Goal: Information Seeking & Learning: Learn about a topic

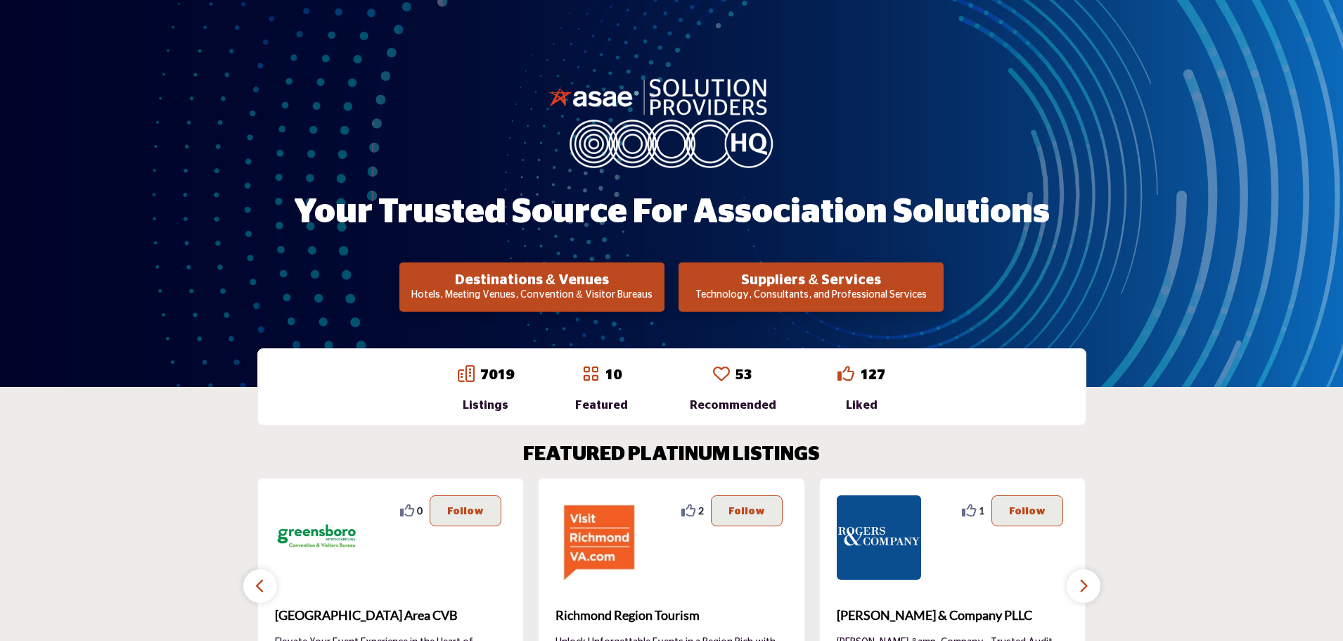
scroll to position [70, 0]
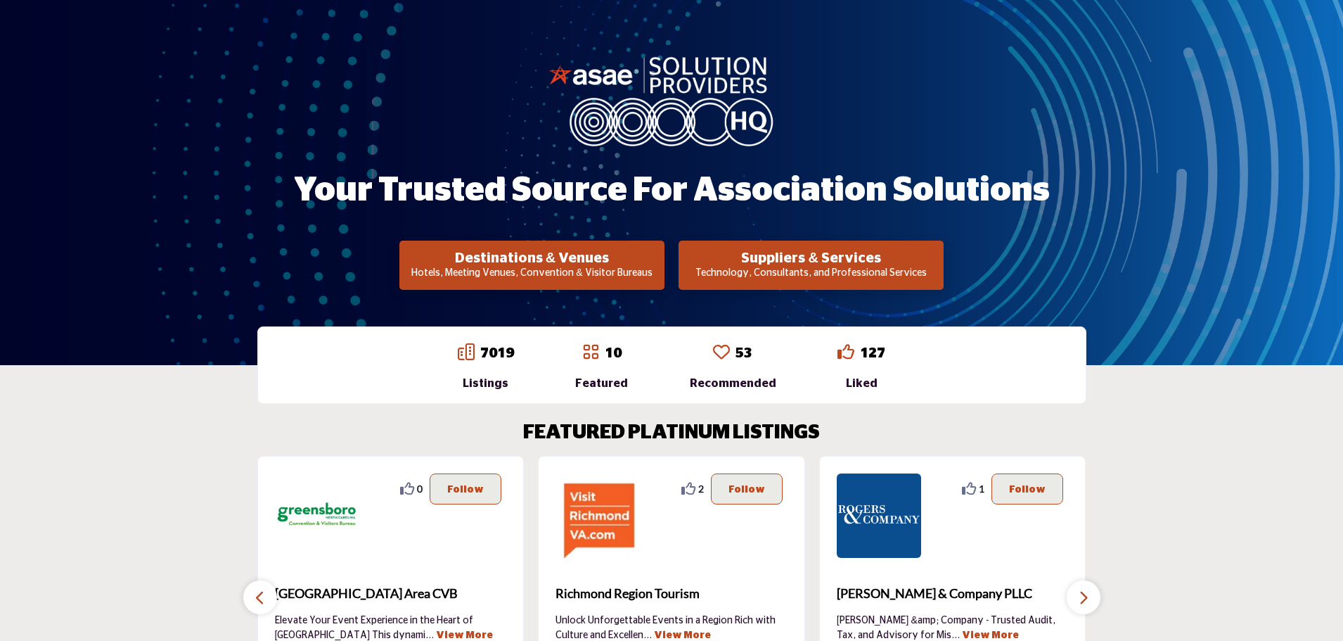
click at [758, 274] on p "Technology, Consultants, and Professional Services" at bounding box center [811, 274] width 257 height 14
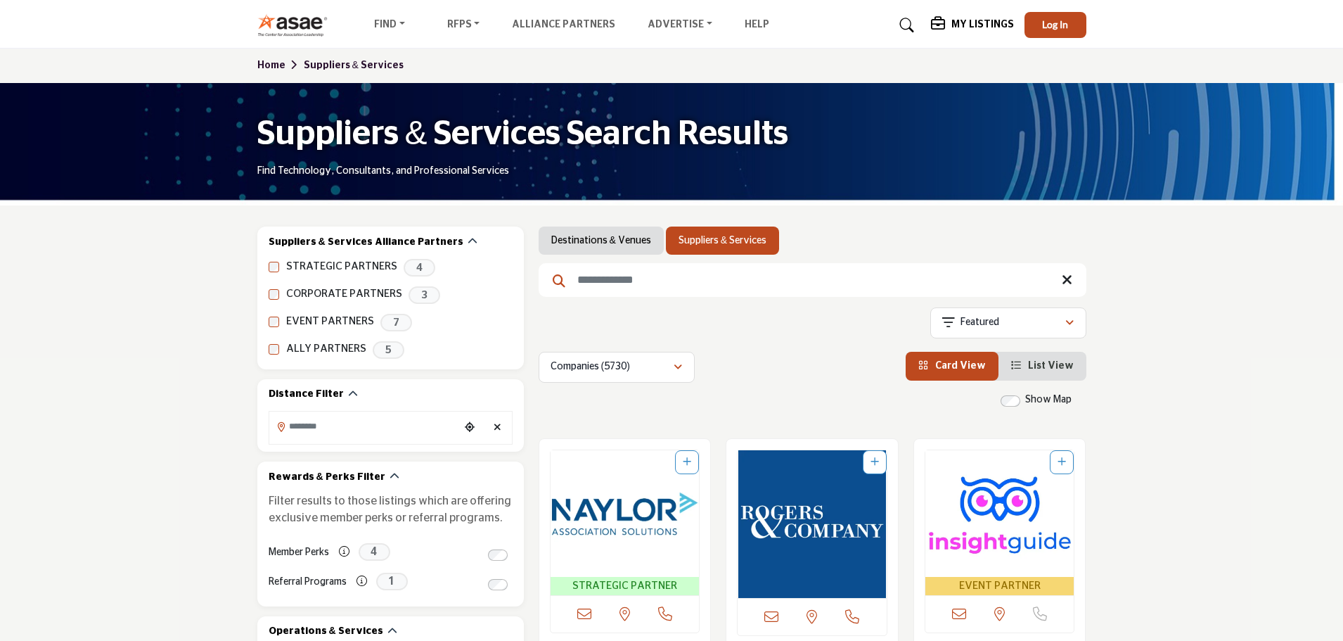
click at [732, 269] on input "Search Keyword" at bounding box center [813, 280] width 548 height 34
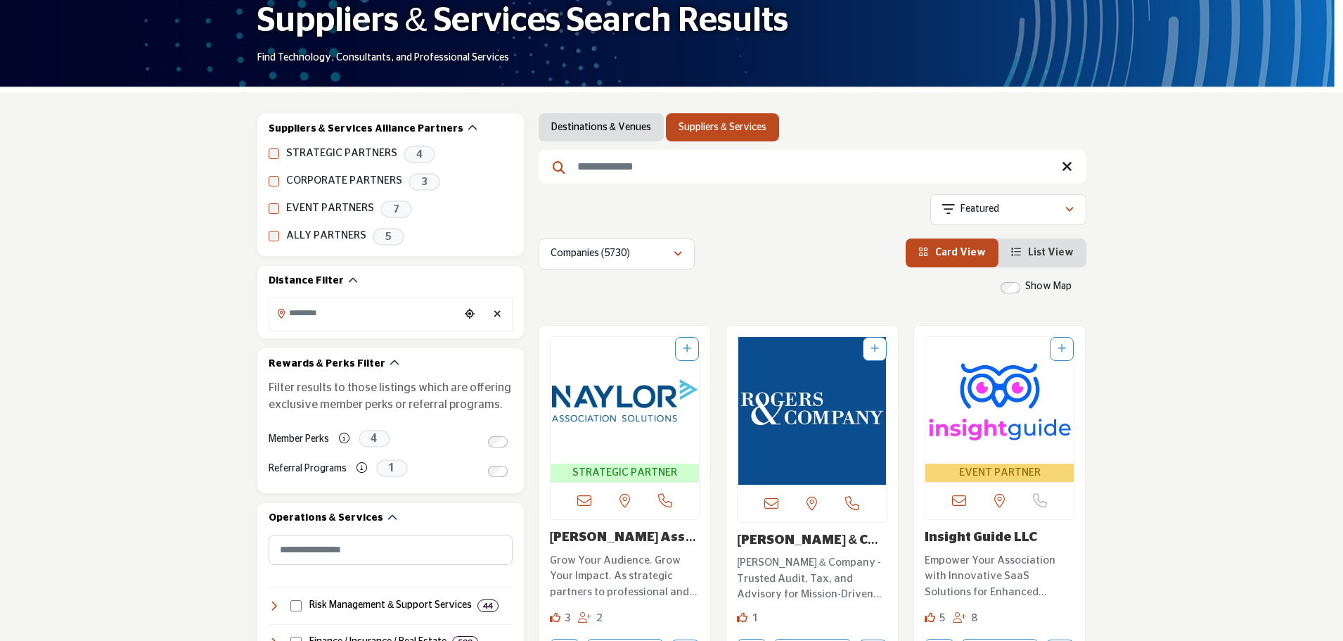
scroll to position [141, 0]
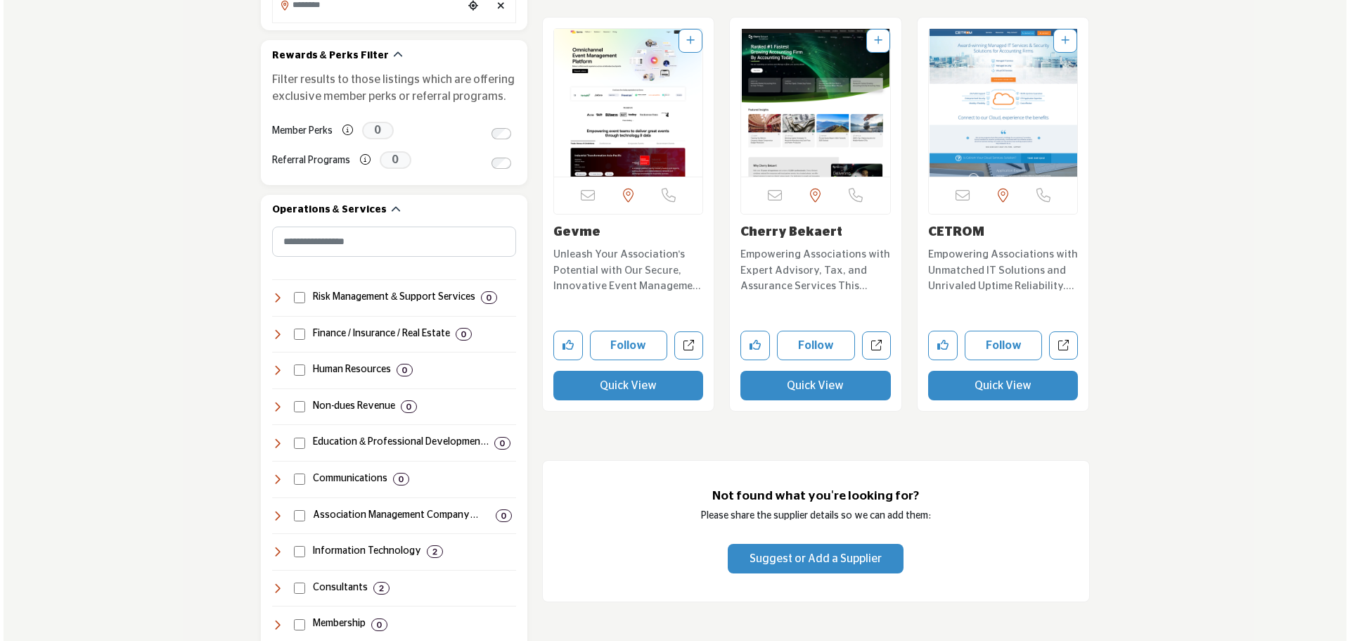
scroll to position [422, 0]
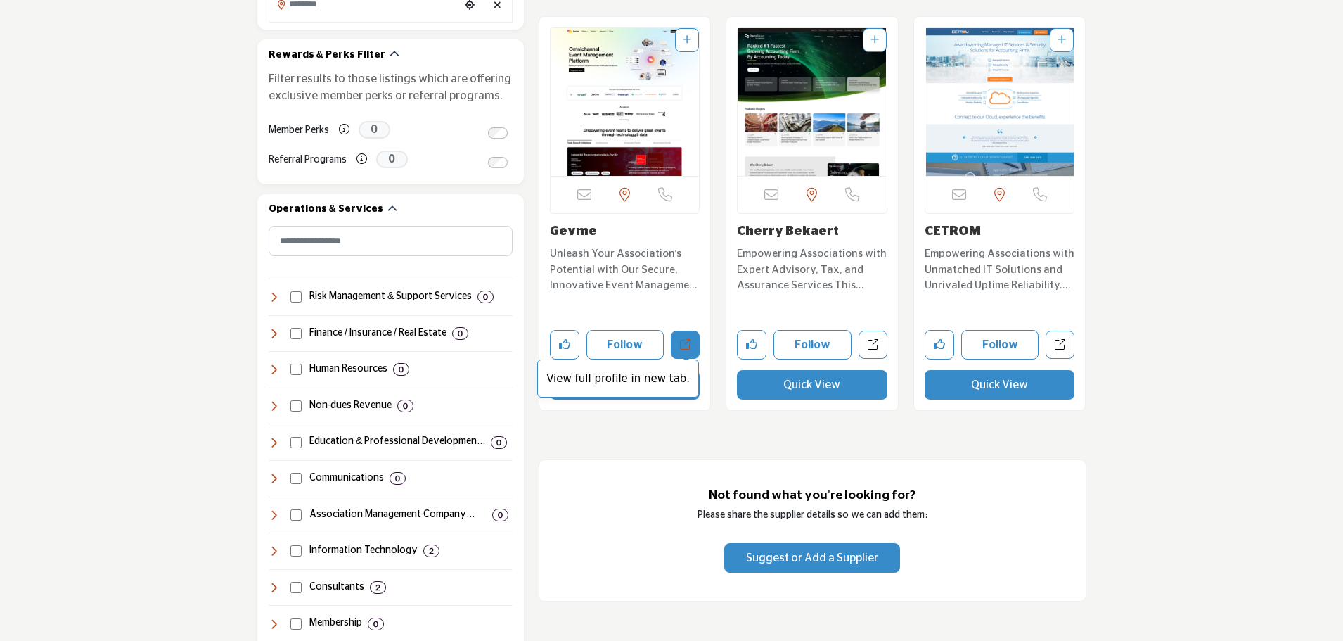
click at [666, 386] on span "View full profile in new tab." at bounding box center [618, 378] width 162 height 39
click at [811, 383] on button "Quick View" at bounding box center [812, 385] width 151 height 30
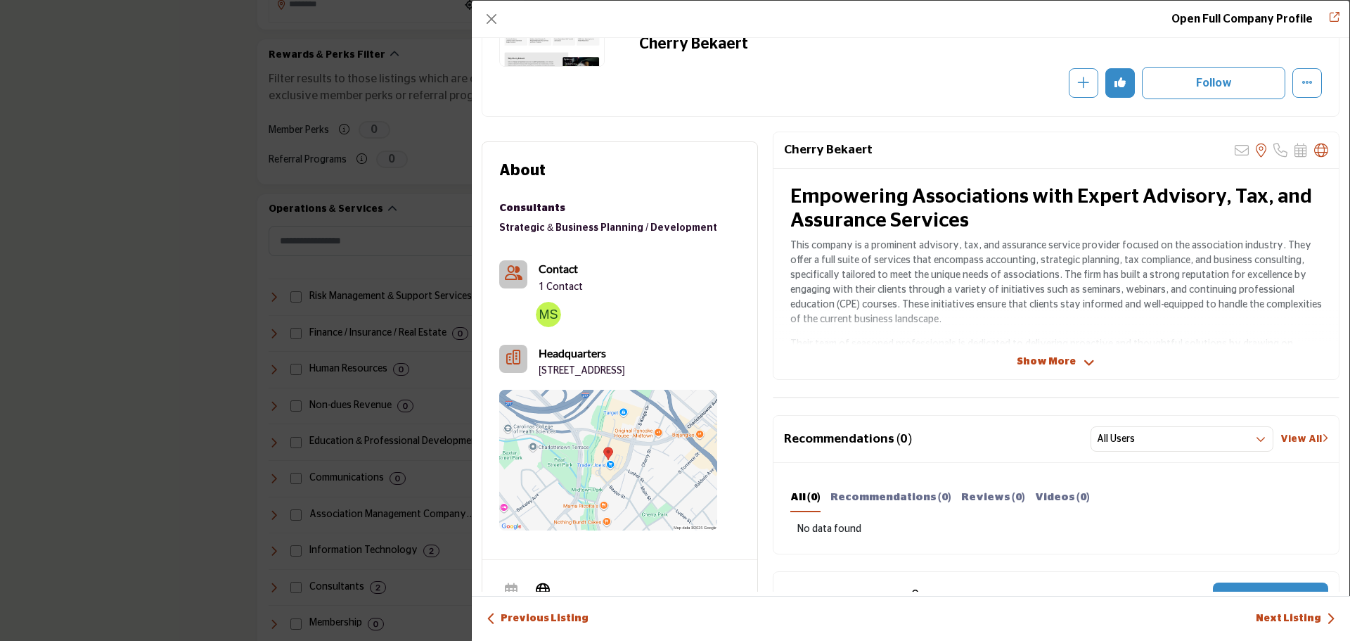
scroll to position [141, 0]
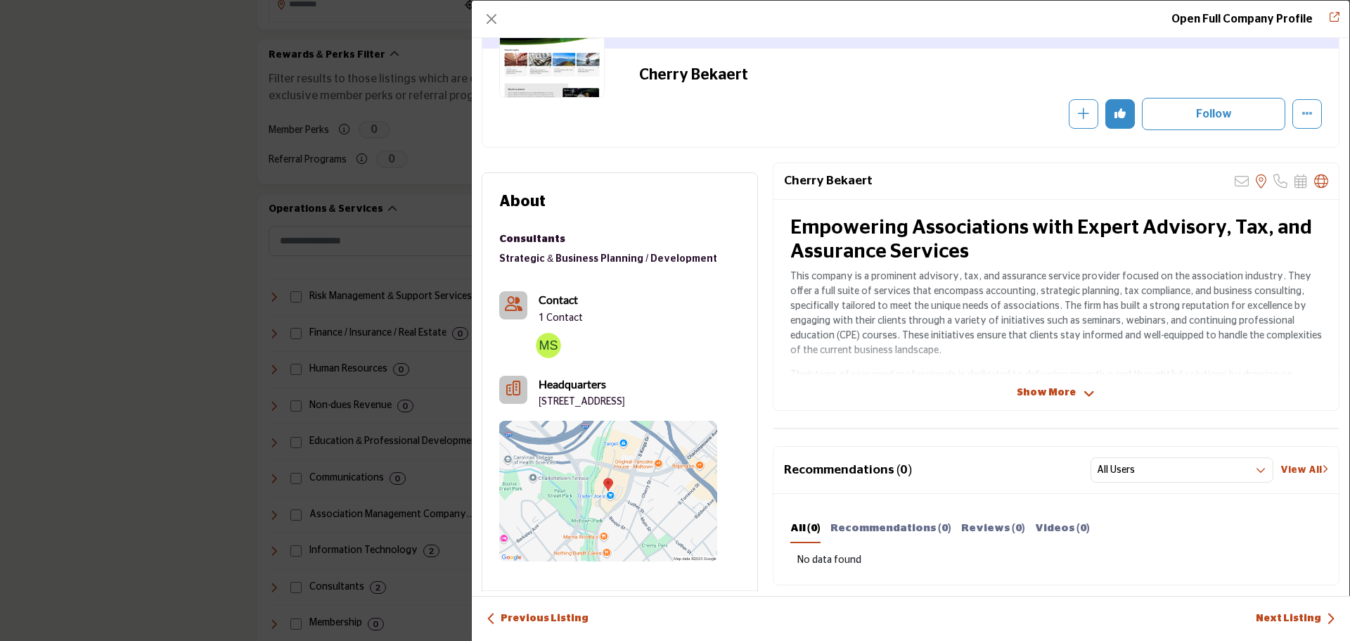
click at [1041, 396] on span "Show More" at bounding box center [1046, 392] width 59 height 15
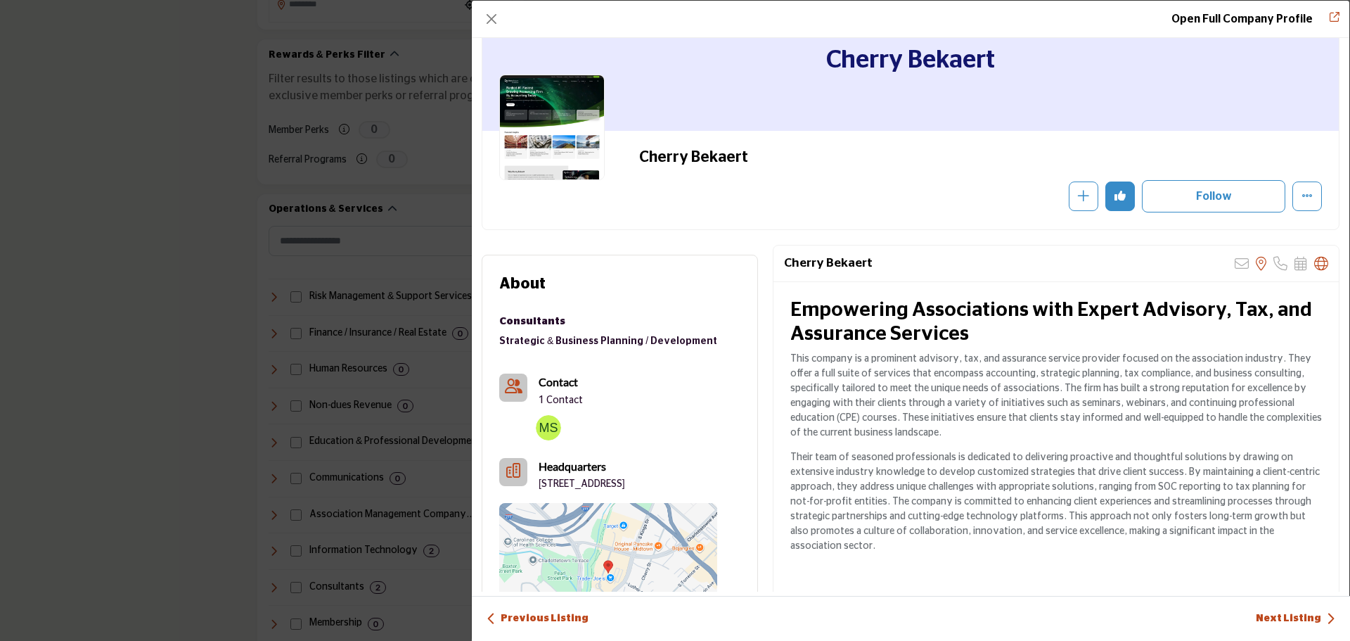
scroll to position [0, 0]
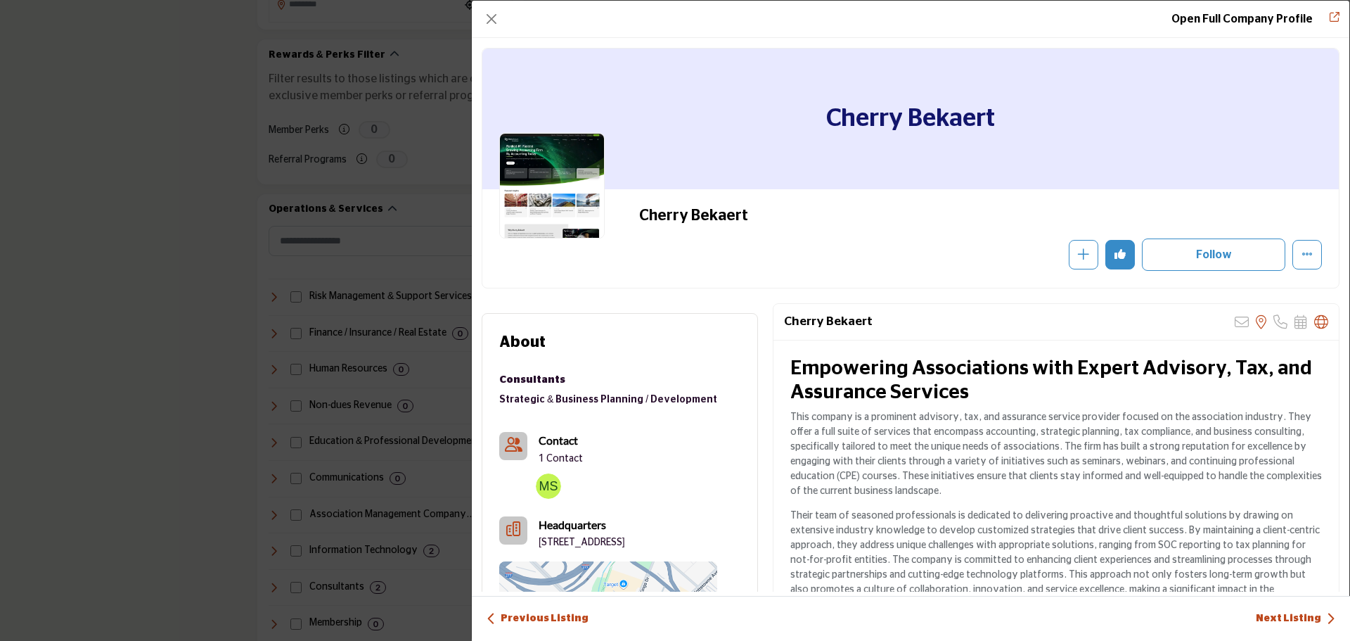
click at [494, 8] on div "Open Full Company Profile" at bounding box center [911, 19] width 878 height 37
click at [492, 20] on button "Close" at bounding box center [492, 19] width 20 height 20
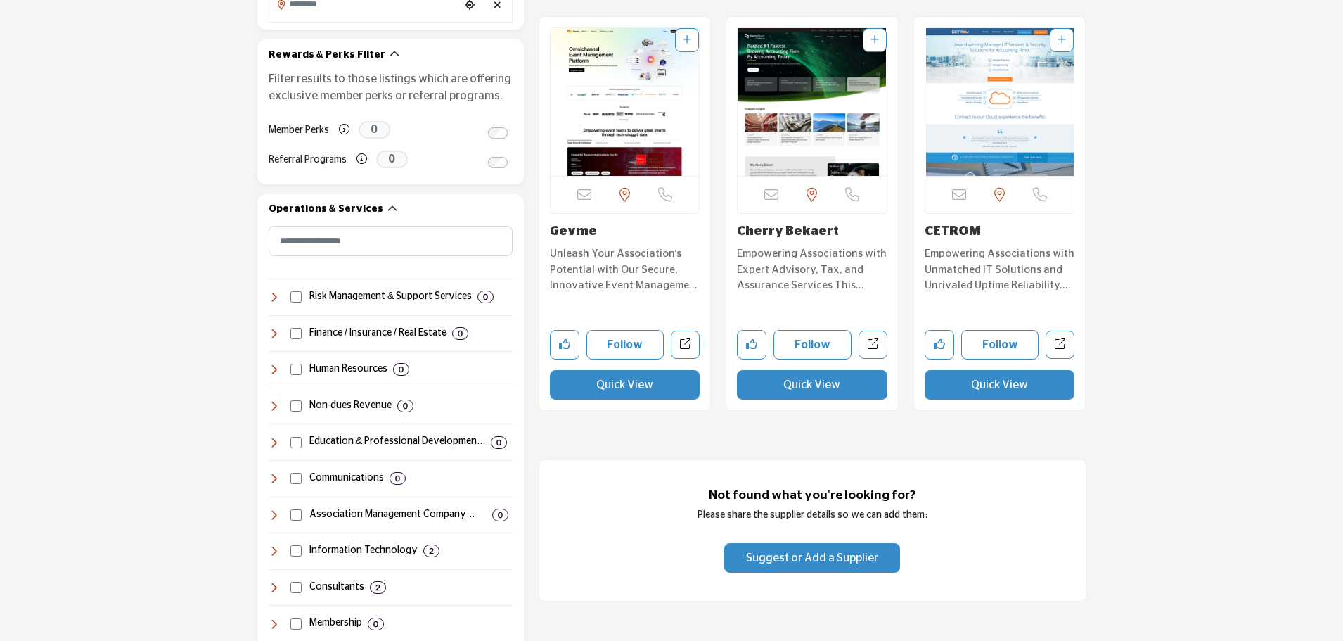
click at [970, 374] on button "Quick View" at bounding box center [1000, 385] width 151 height 30
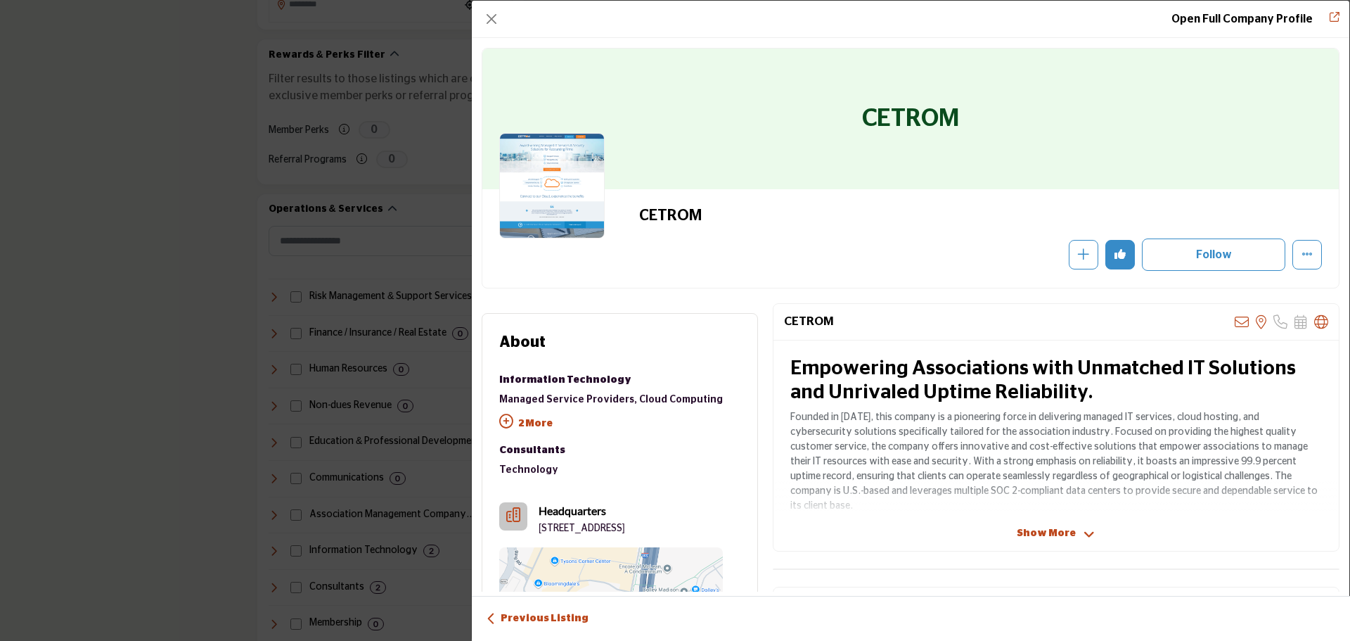
click at [1047, 530] on span "Show More" at bounding box center [1046, 533] width 59 height 15
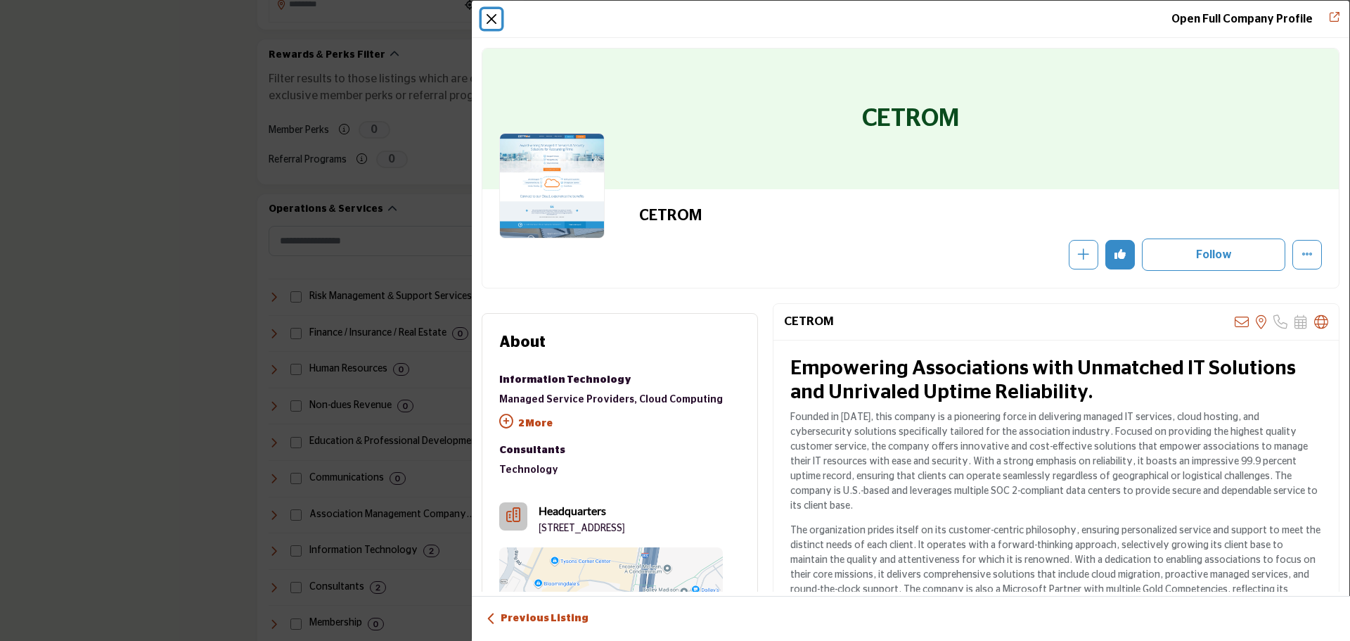
click at [495, 17] on button "Close" at bounding box center [492, 19] width 20 height 20
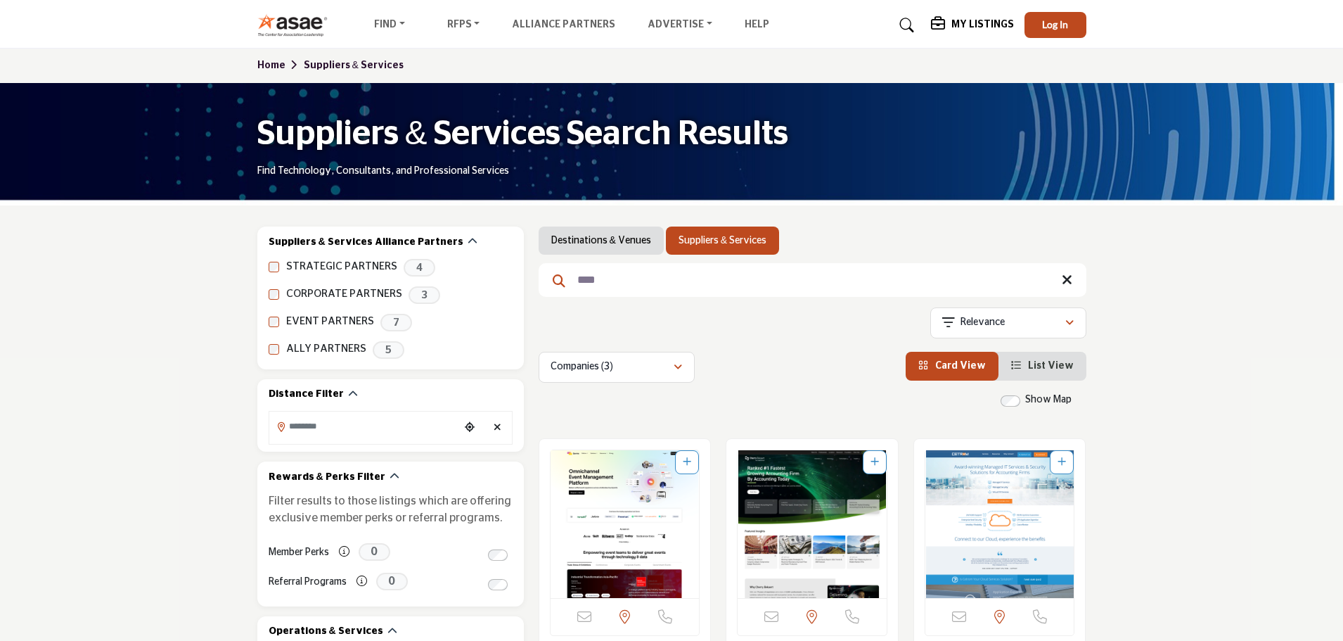
drag, startPoint x: 599, startPoint y: 285, endPoint x: 554, endPoint y: 280, distance: 45.3
click at [554, 281] on form "****" at bounding box center [813, 280] width 548 height 34
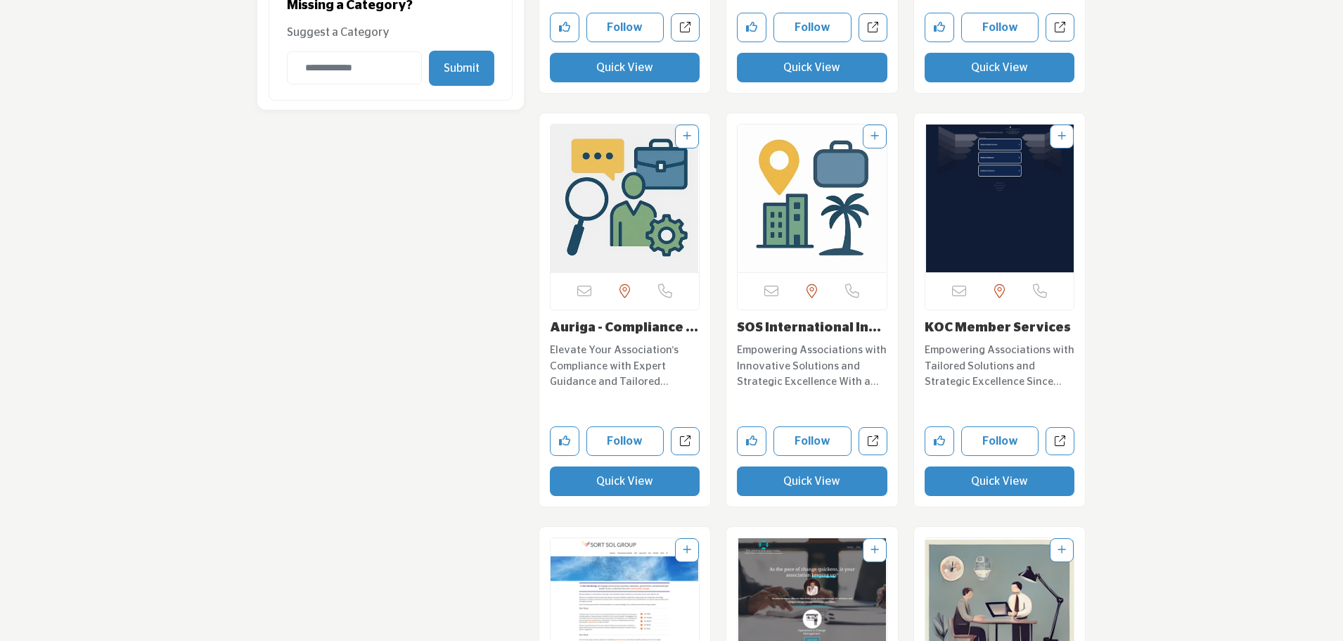
scroll to position [1688, 0]
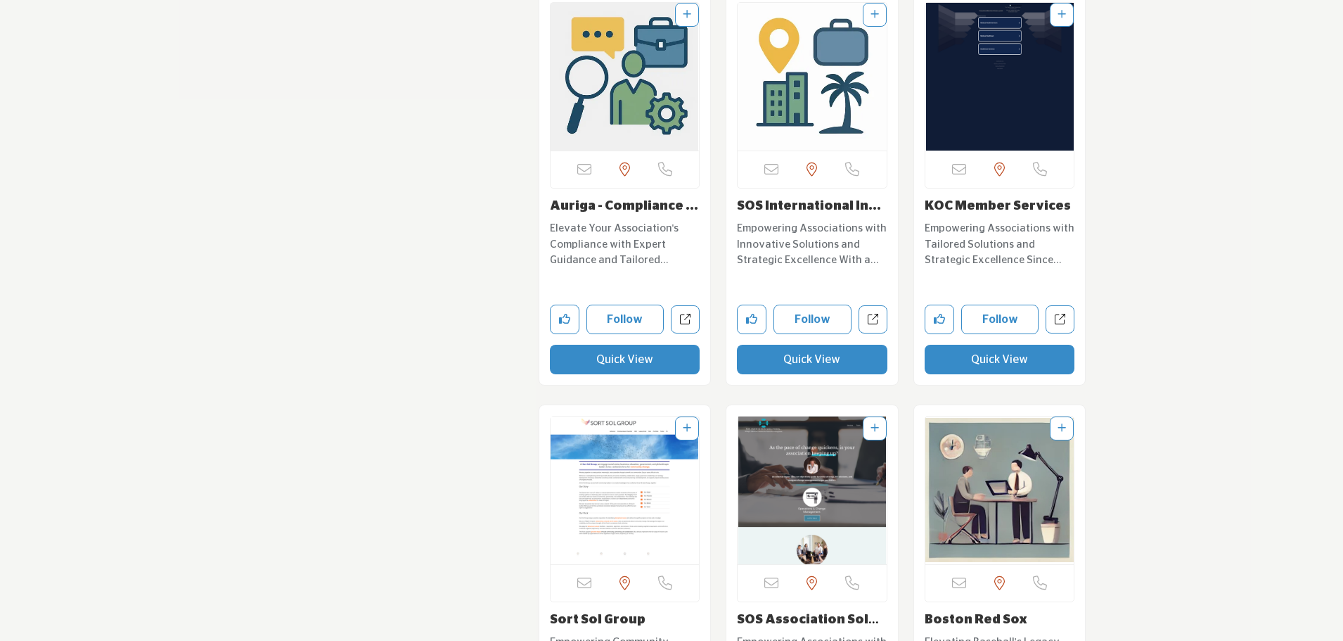
type input "**********"
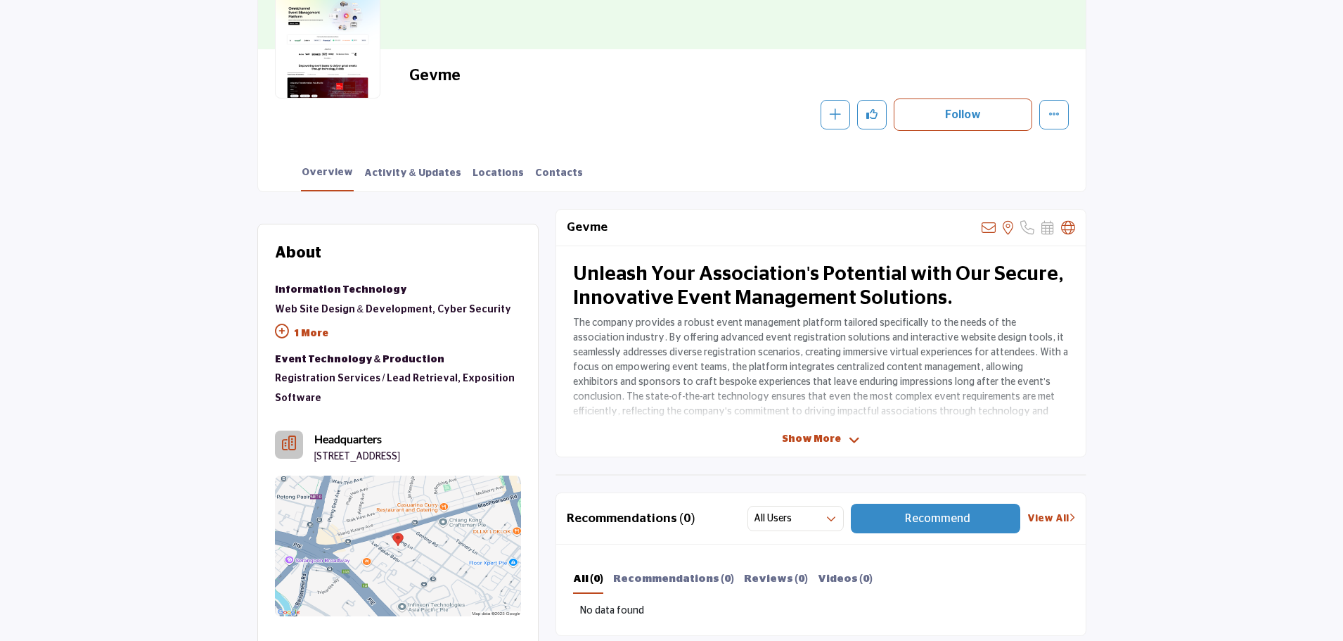
scroll to position [210, 0]
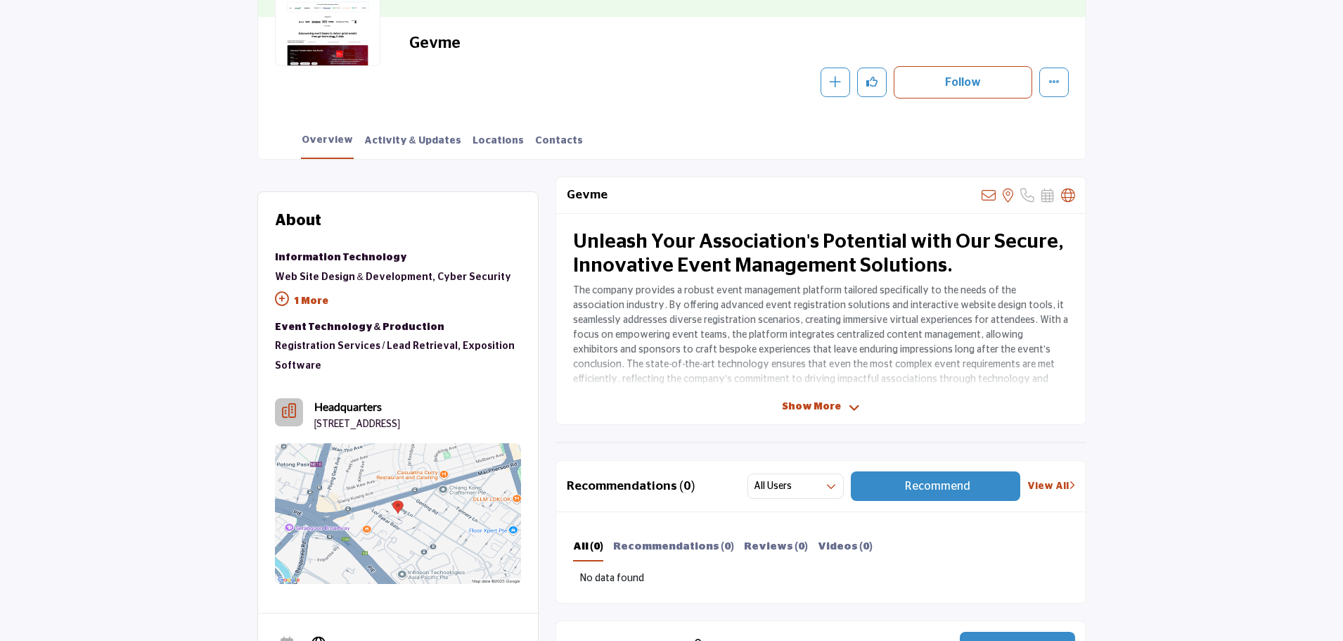
click at [807, 402] on span "Show More" at bounding box center [811, 407] width 59 height 15
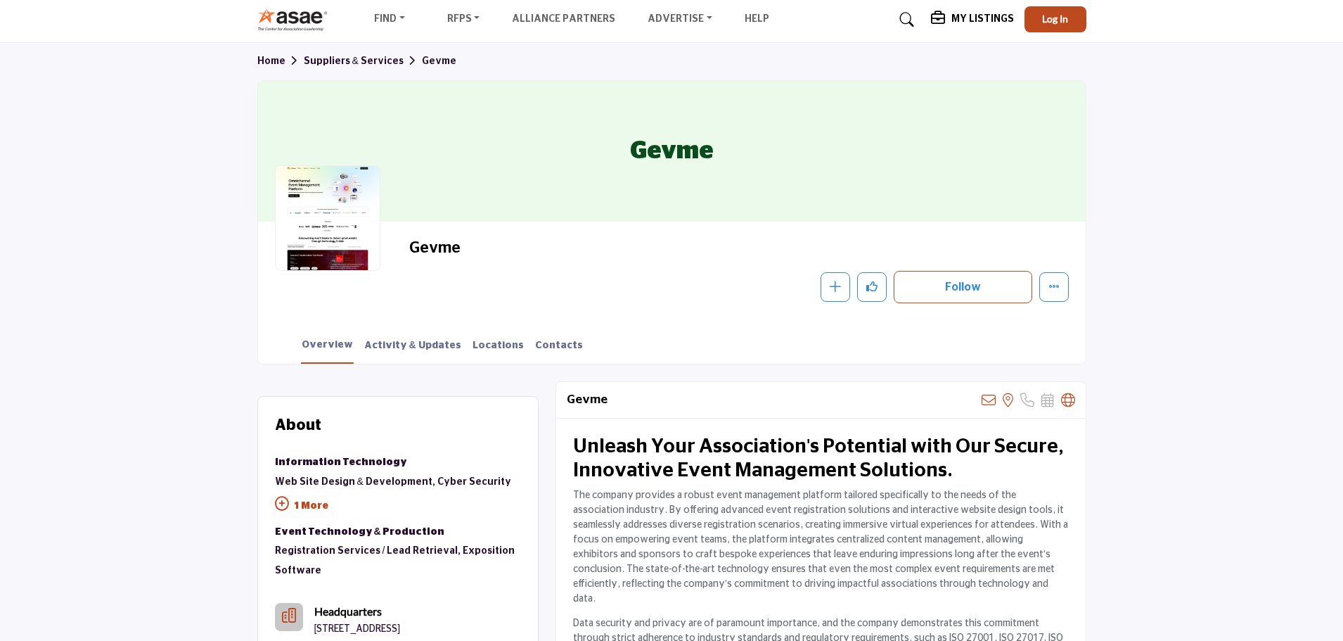
scroll to position [0, 0]
